Goal: Information Seeking & Learning: Understand process/instructions

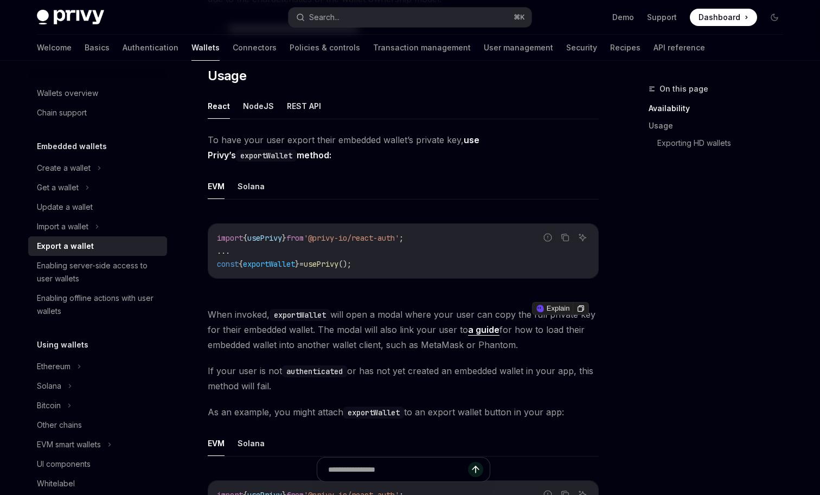
scroll to position [261, 0]
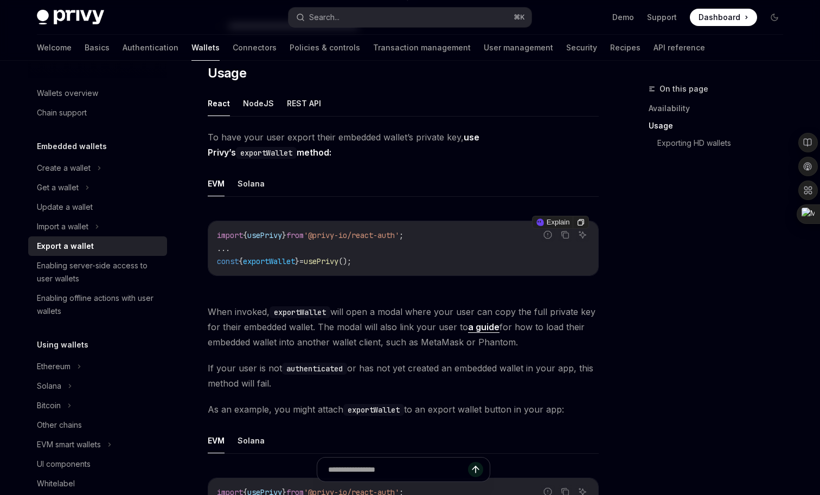
click at [274, 260] on span "exportWallet" at bounding box center [269, 261] width 52 height 10
copy span "exportWallet"
click at [336, 239] on span "'@privy-io/react-auth'" at bounding box center [351, 235] width 95 height 10
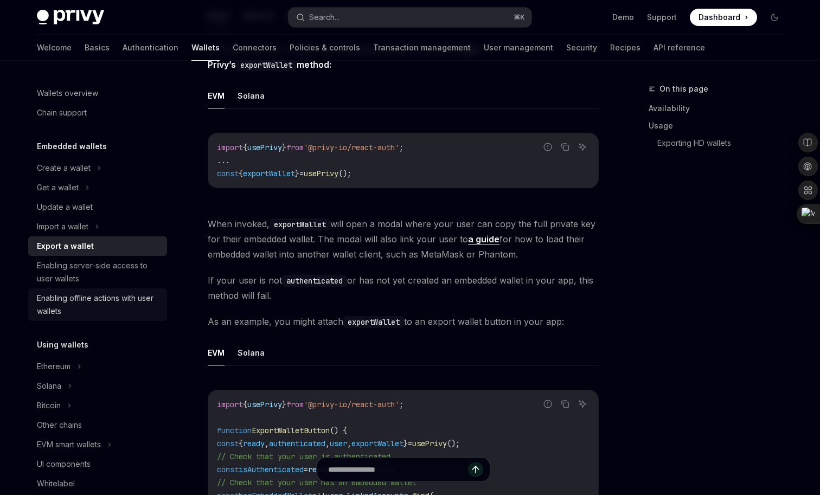
scroll to position [283, 0]
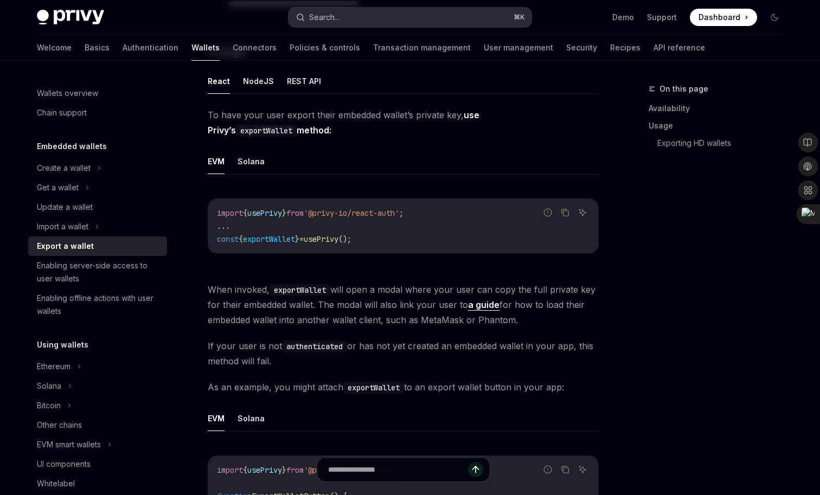
click at [365, 18] on button "Search... ⌘ K" at bounding box center [409, 18] width 243 height 20
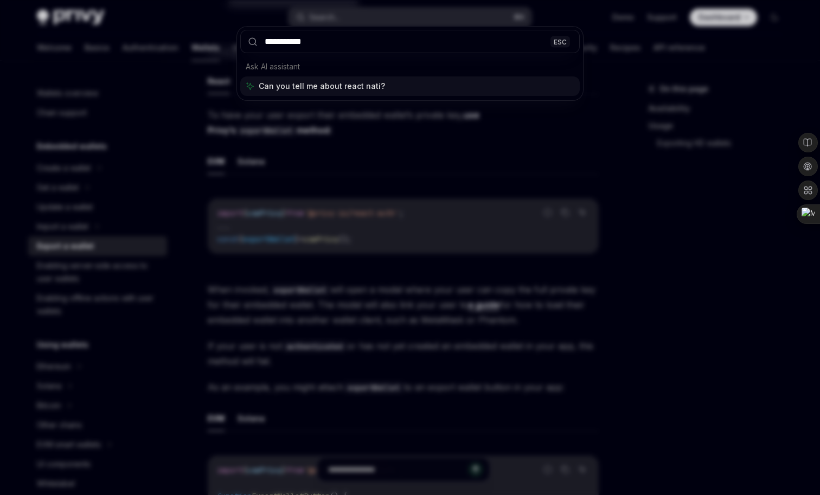
type input "**********"
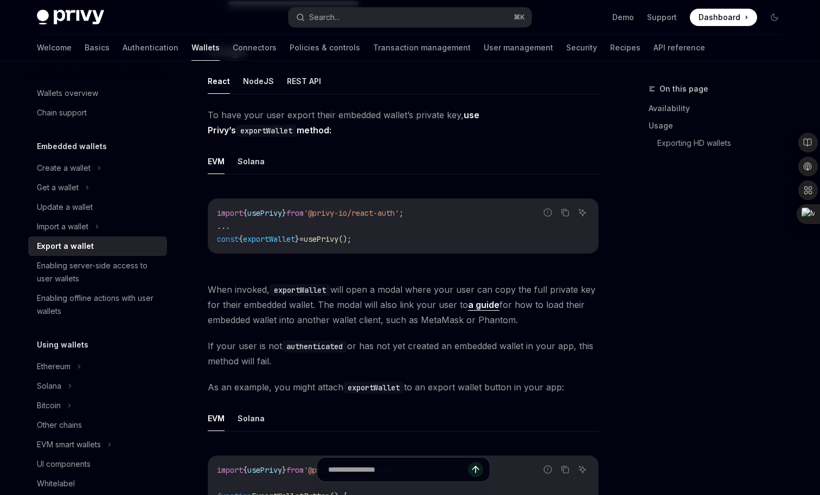
type textarea "*"
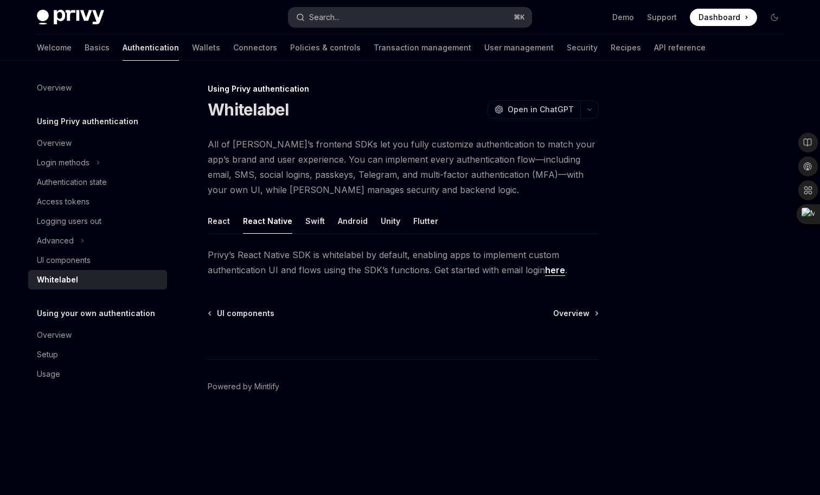
click at [368, 20] on button "Search... ⌘ K" at bounding box center [409, 18] width 243 height 20
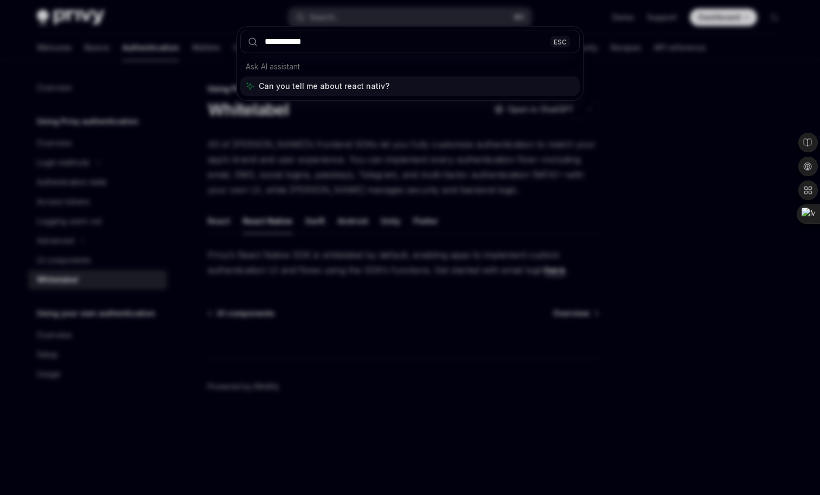
type input "**********"
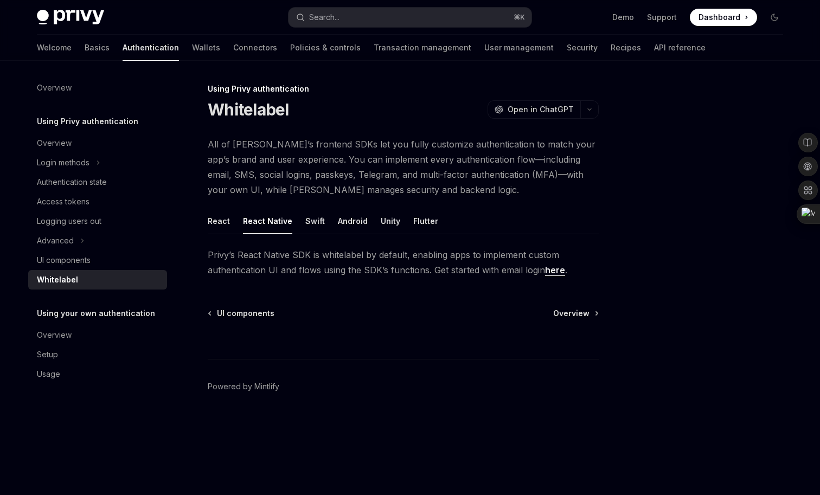
type textarea "*"
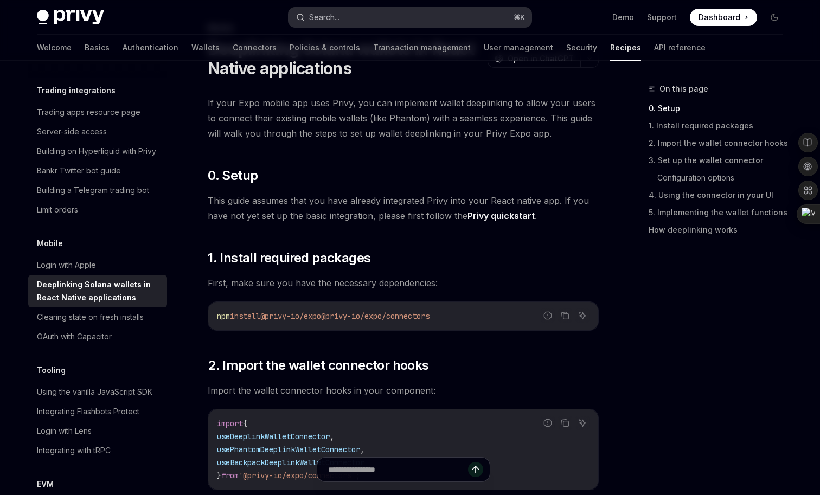
click at [395, 22] on button "Search... ⌘ K" at bounding box center [409, 18] width 243 height 20
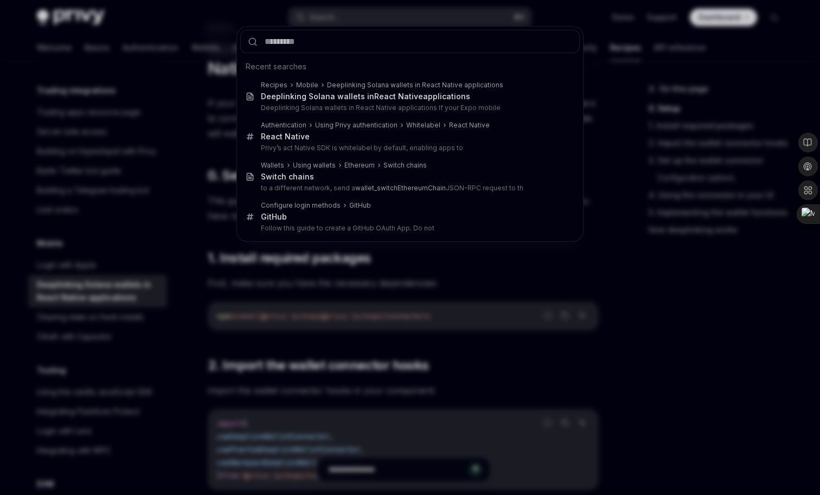
click at [158, 244] on div "Recent searches Recipes Mobile Deeplinking Solana wallets in React Native appli…" at bounding box center [410, 247] width 820 height 495
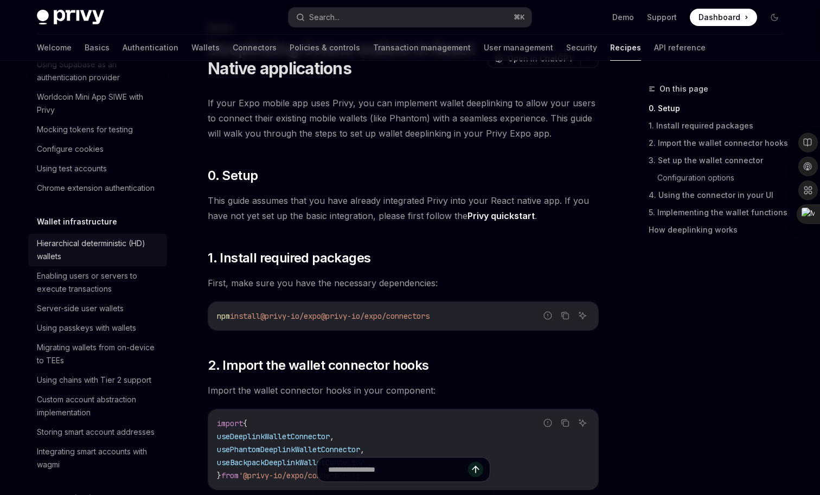
scroll to position [152, 0]
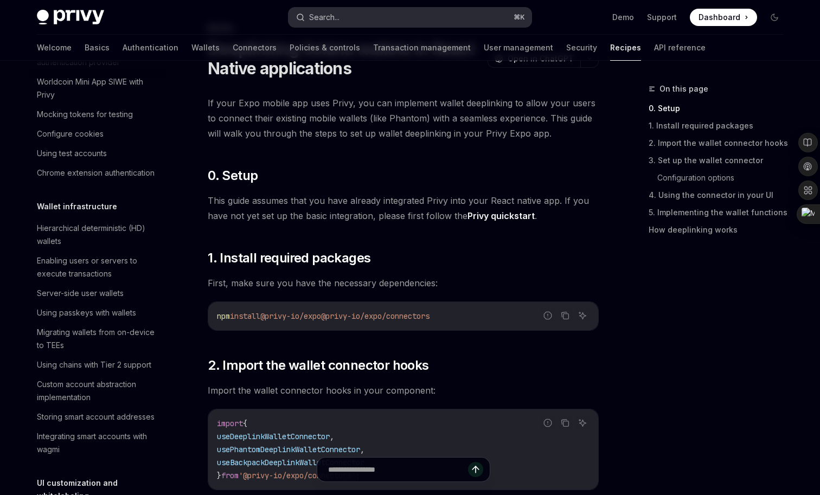
click at [411, 18] on button "Search... ⌘ K" at bounding box center [409, 18] width 243 height 20
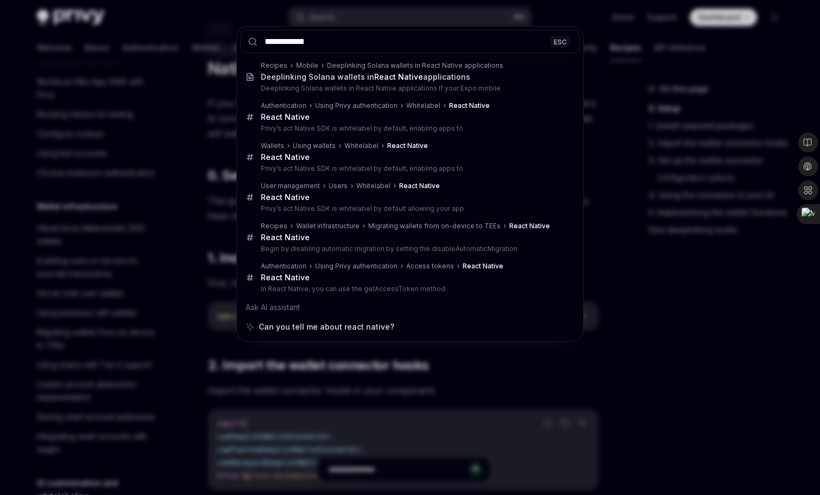
type input "**********"
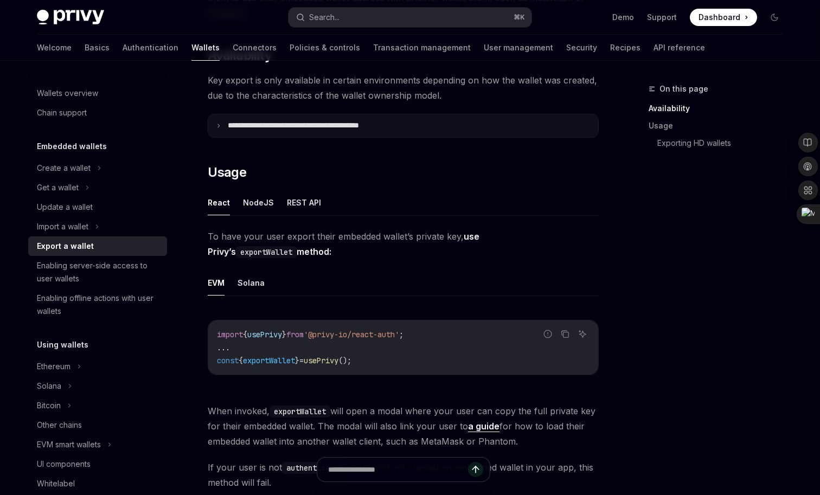
scroll to position [171, 0]
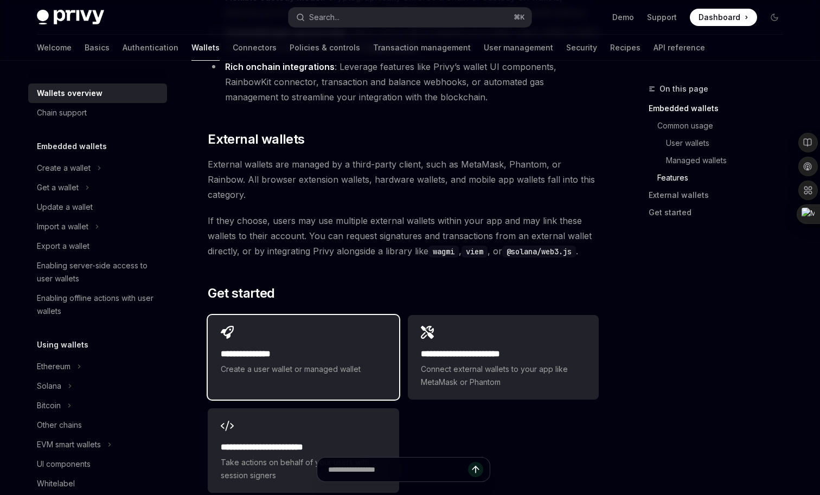
scroll to position [1561, 0]
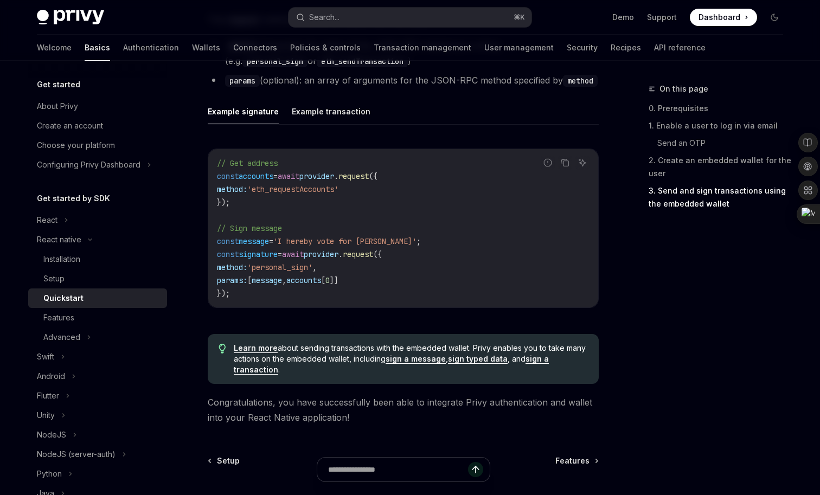
scroll to position [1576, 0]
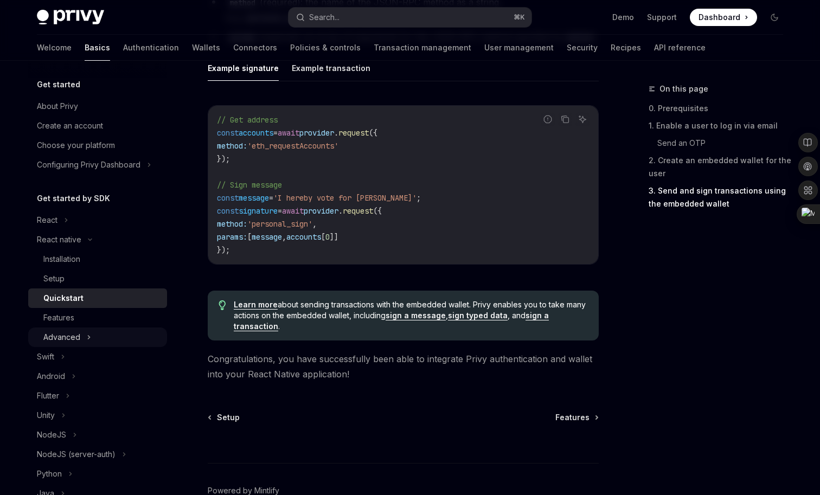
click at [104, 340] on div "Advanced" at bounding box center [97, 337] width 139 height 20
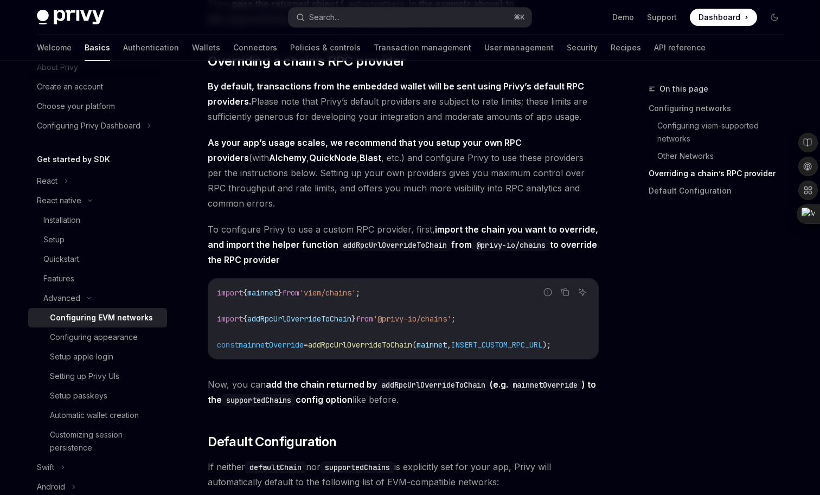
scroll to position [1471, 0]
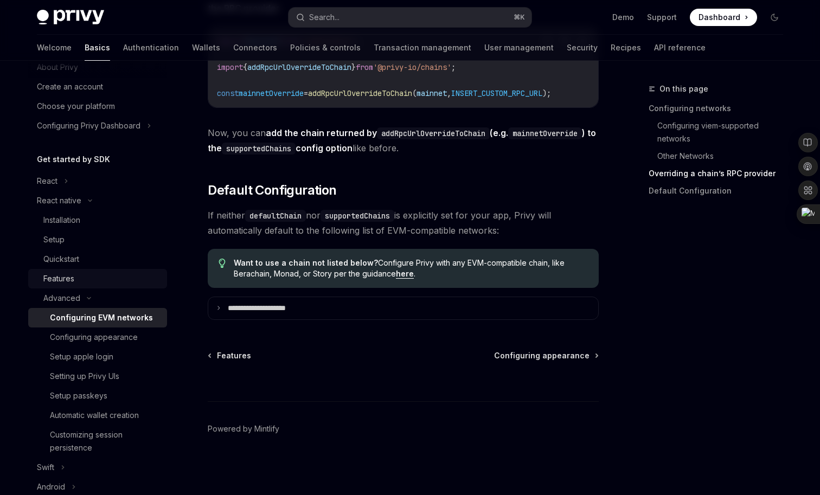
click at [83, 282] on div "Features" at bounding box center [101, 278] width 117 height 13
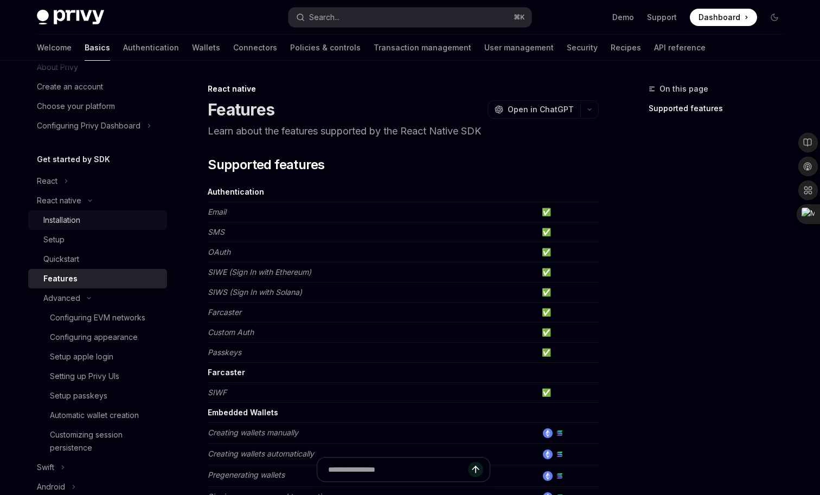
click at [90, 221] on div "Installation" at bounding box center [101, 220] width 117 height 13
type textarea "*"
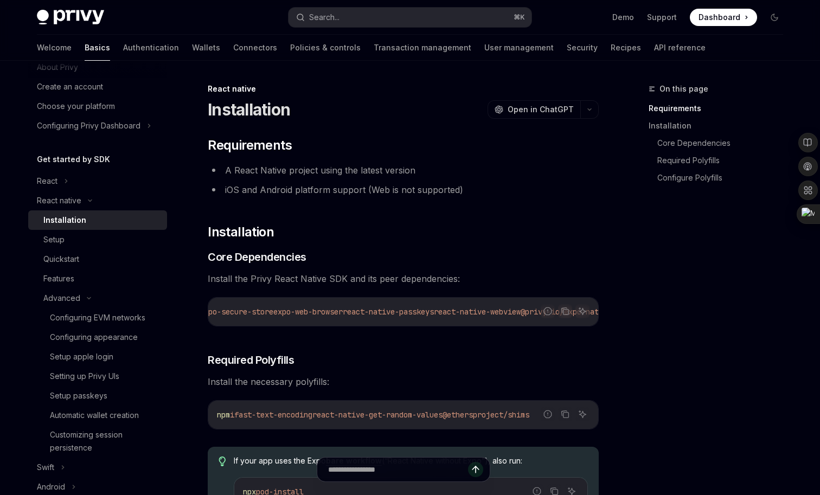
scroll to position [0, 601]
drag, startPoint x: 507, startPoint y: 311, endPoint x: 612, endPoint y: 311, distance: 104.6
copy span "@privy-io/expo"
